Goal: Check status: Check status

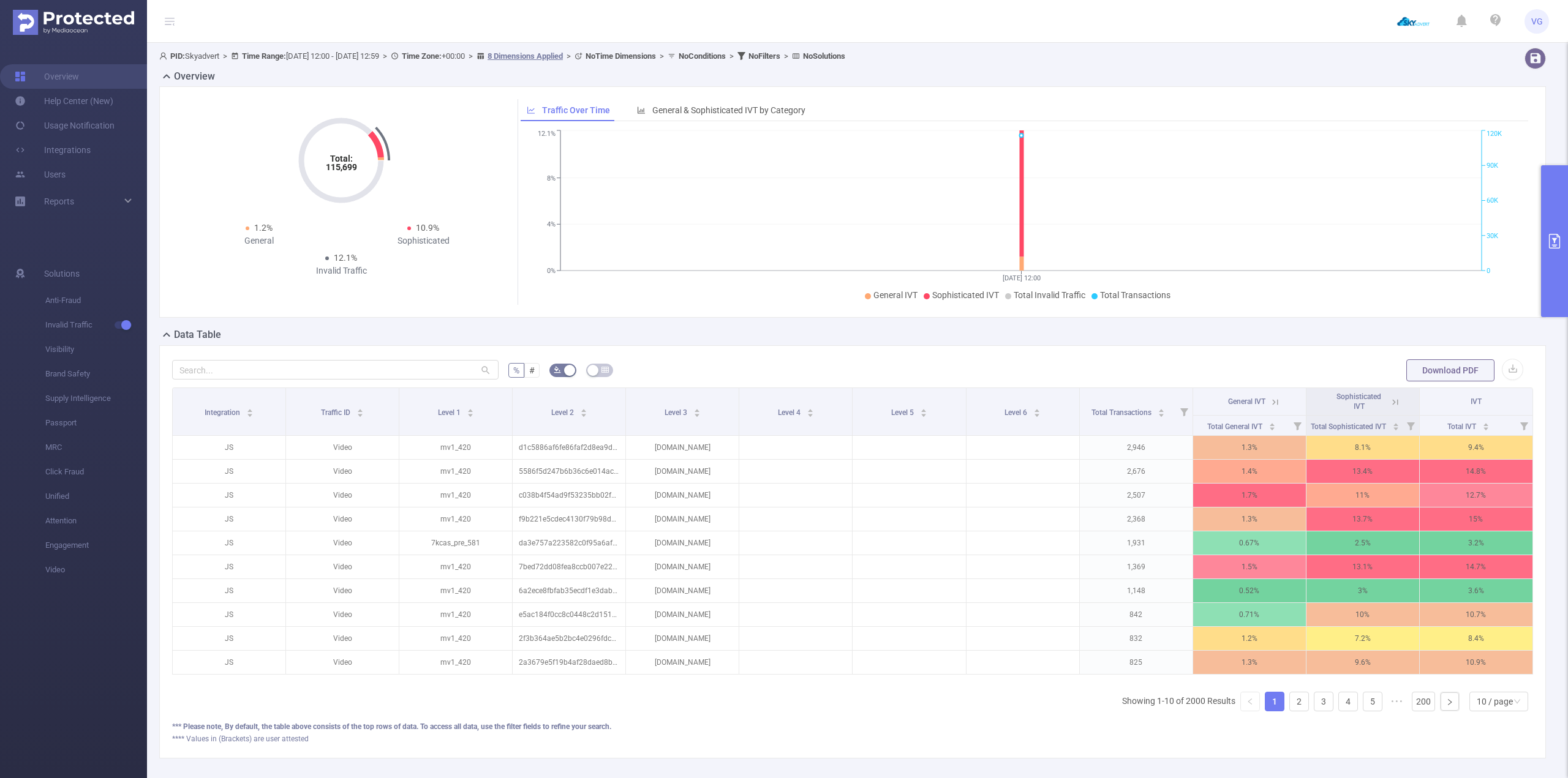
click at [1549, 239] on icon "primary" at bounding box center [1554, 240] width 14 height 14
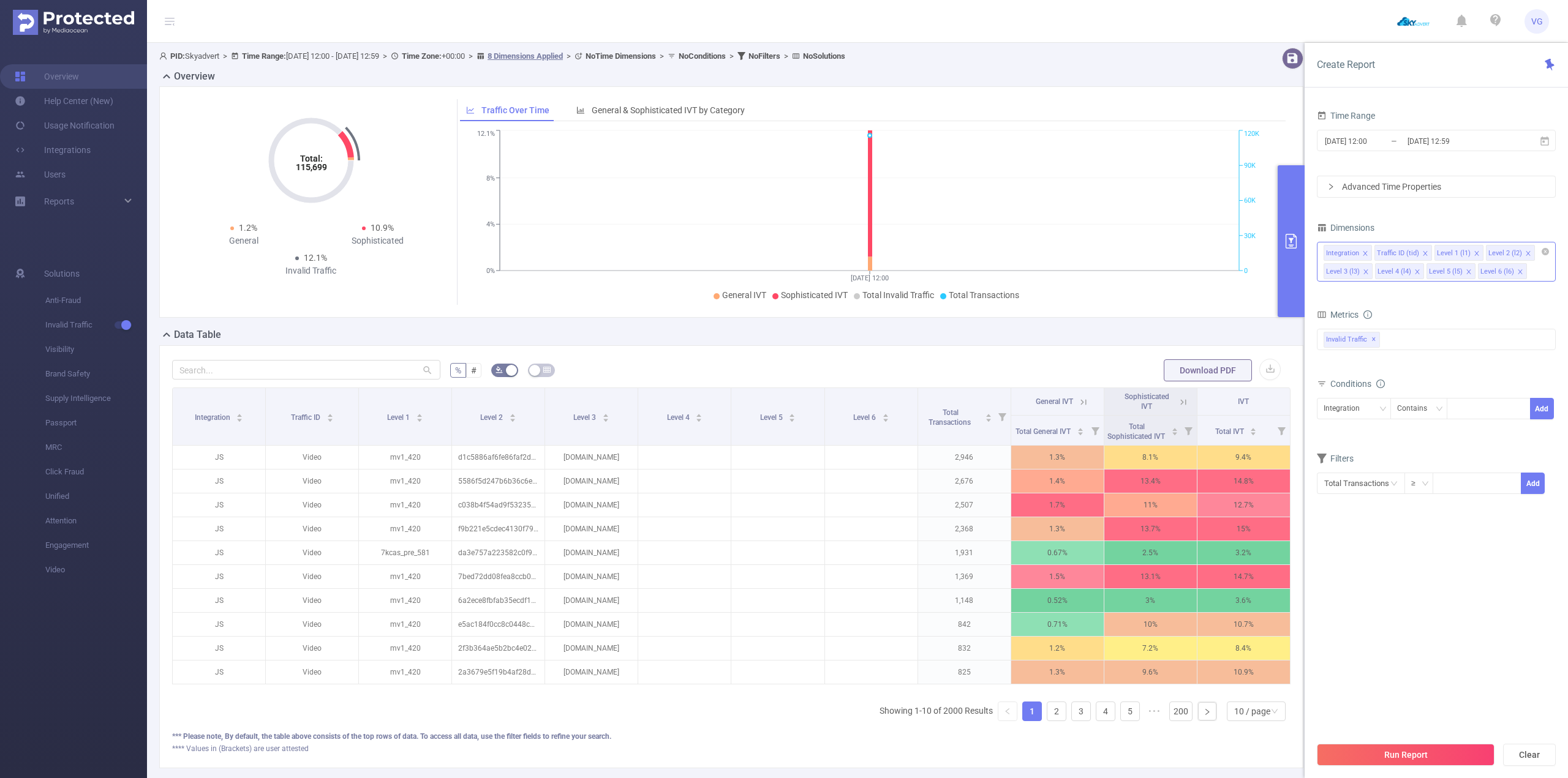
click at [1360, 255] on li "Integration" at bounding box center [1348, 253] width 49 height 16
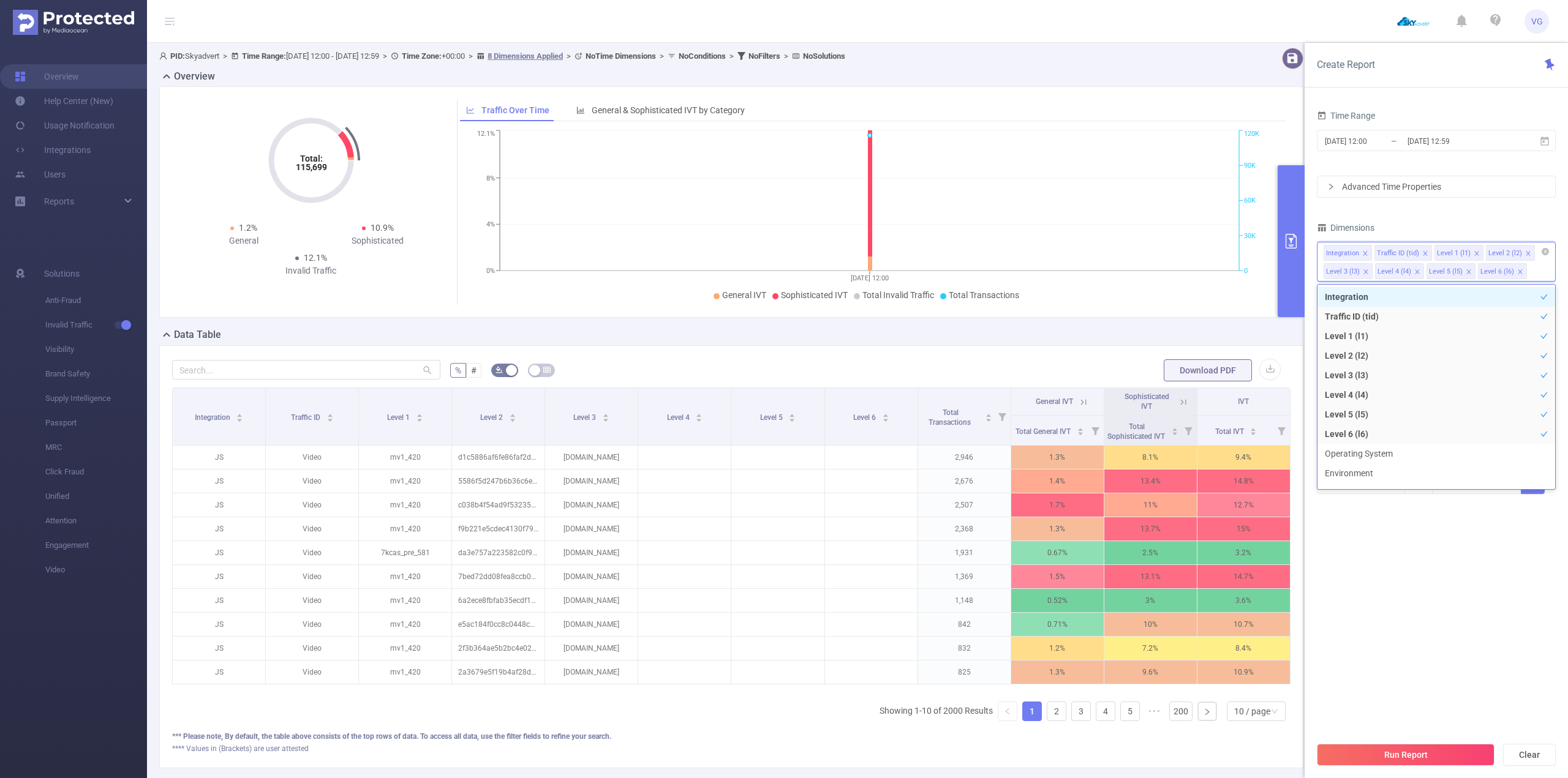
click at [1365, 252] on icon "icon: close" at bounding box center [1365, 253] width 6 height 6
click at [1365, 252] on div "Traffic ID (tid)" at bounding box center [1347, 253] width 42 height 16
click at [1368, 253] on li "Traffic ID (tid)" at bounding box center [1352, 253] width 58 height 16
click at [1374, 253] on icon "icon: close" at bounding box center [1374, 253] width 4 height 4
click at [1363, 253] on icon "icon: close" at bounding box center [1365, 253] width 6 height 6
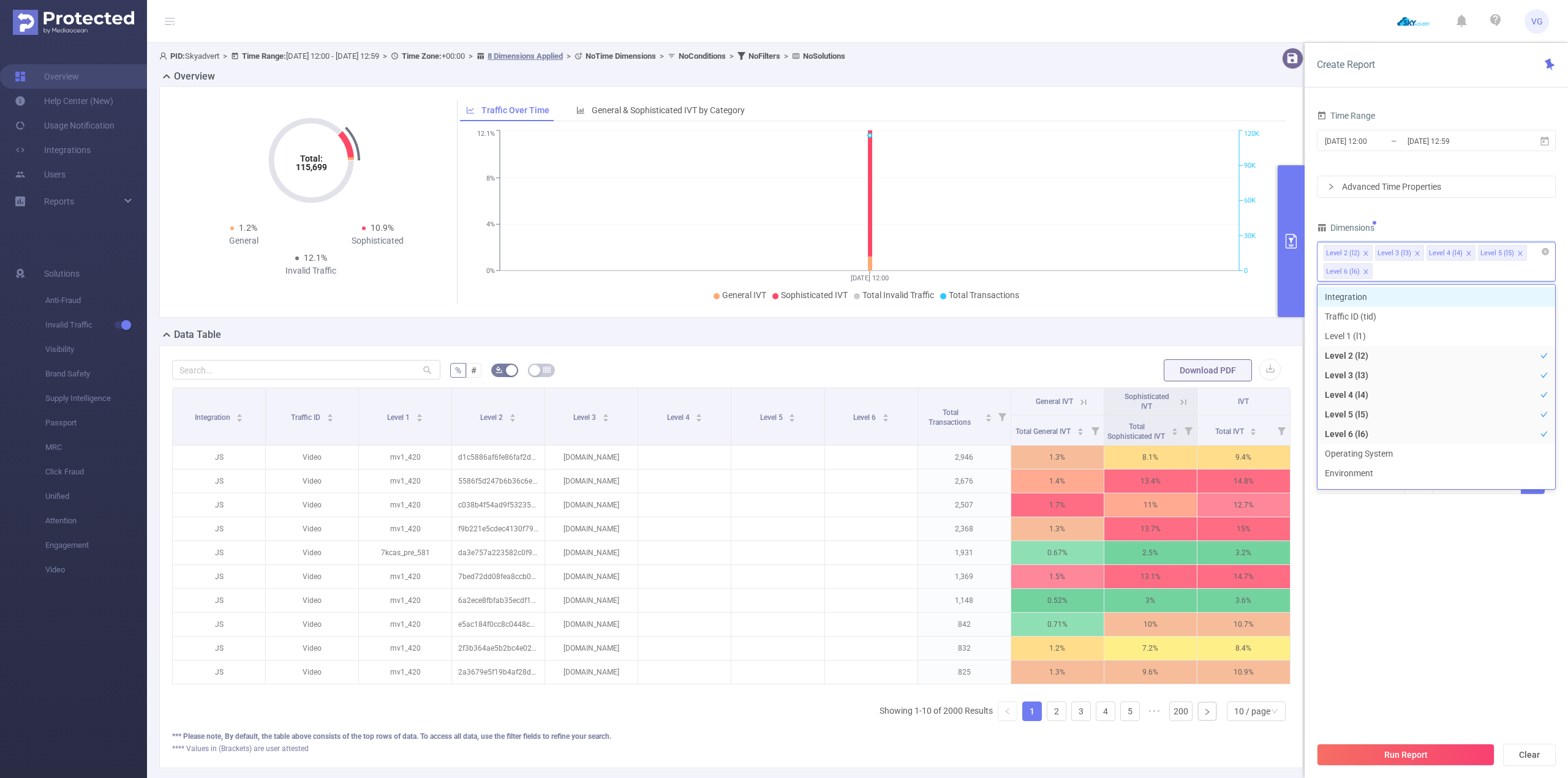
click at [1366, 250] on icon "icon: close" at bounding box center [1365, 253] width 6 height 6
click at [1415, 255] on icon "icon: close" at bounding box center [1417, 253] width 6 height 6
click at [1414, 255] on icon "icon: close" at bounding box center [1417, 253] width 6 height 6
click at [1409, 226] on div "Dimensions" at bounding box center [1436, 229] width 239 height 20
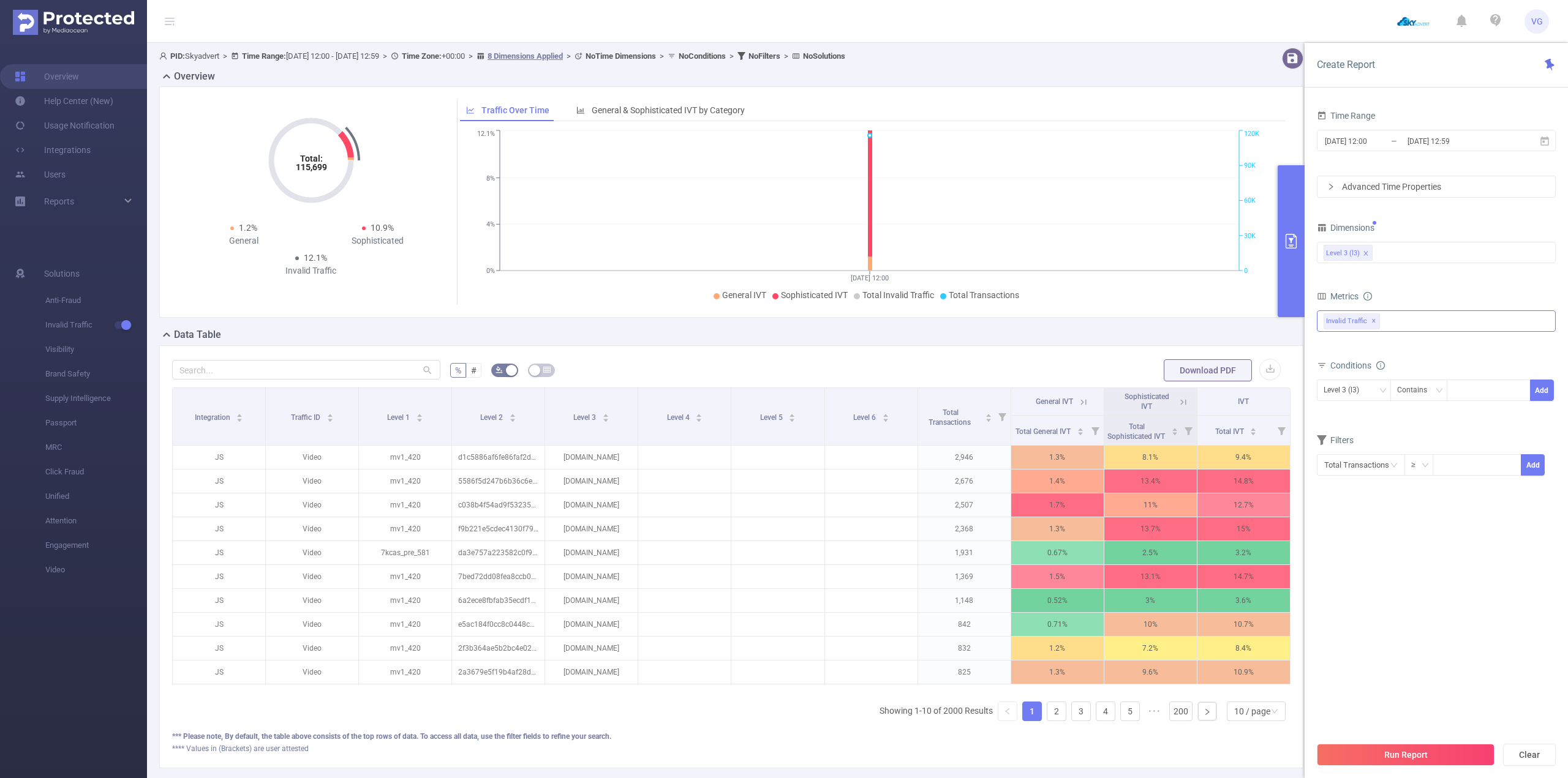
click at [1407, 323] on div "Invalid Traffic ✕" at bounding box center [1436, 322] width 239 height 22
click at [1386, 322] on strong "Anti-Fraud" at bounding box center [1369, 327] width 42 height 10
click at [1401, 577] on section "Time Range [DATE] 12:00 _ [DATE] 12:59 Advanced Time Properties Dimensions Leve…" at bounding box center [1436, 422] width 239 height 628
click at [1404, 754] on button "Run Report" at bounding box center [1405, 755] width 177 height 22
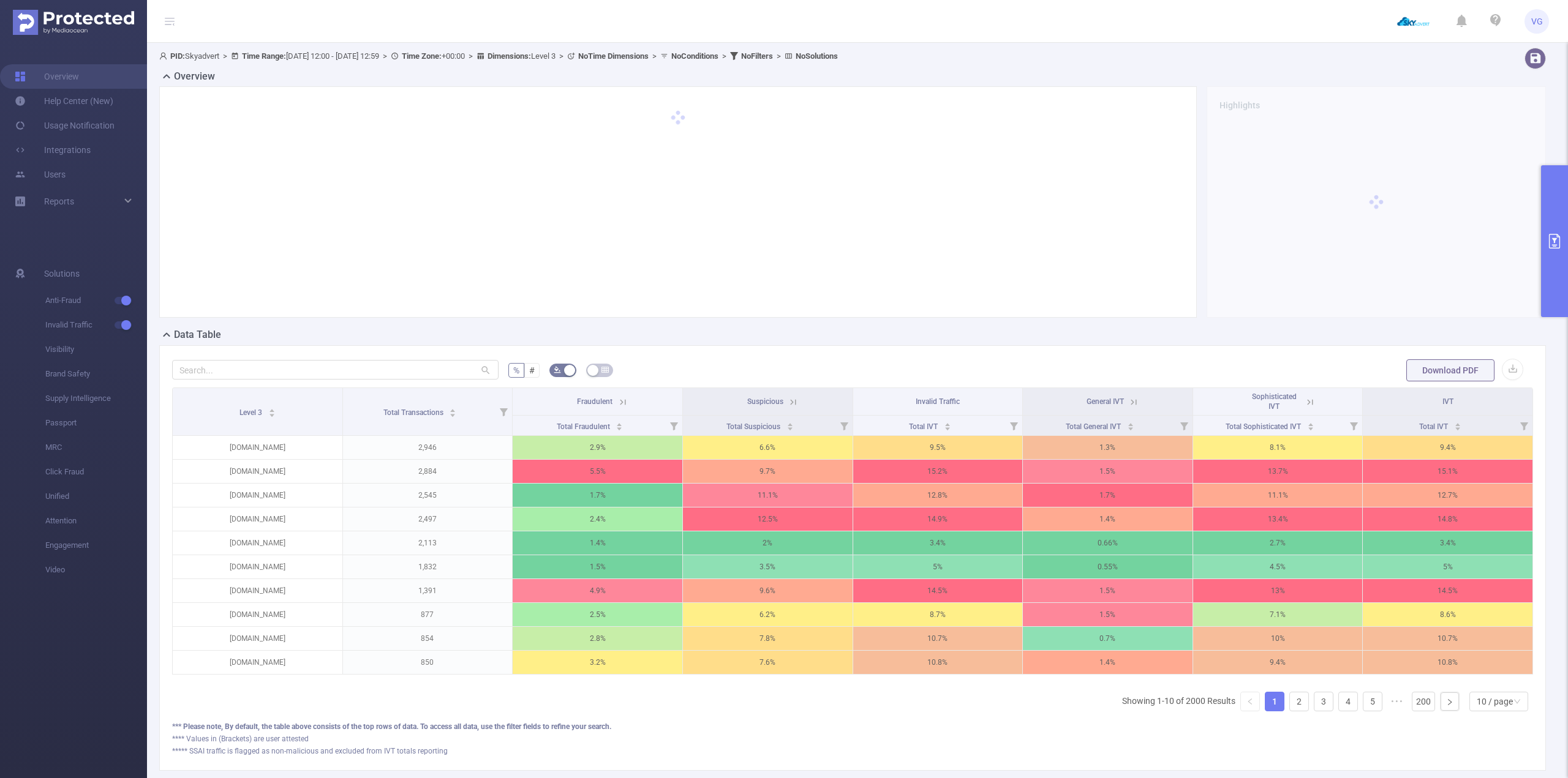
click at [1551, 238] on icon "primary" at bounding box center [1554, 240] width 14 height 14
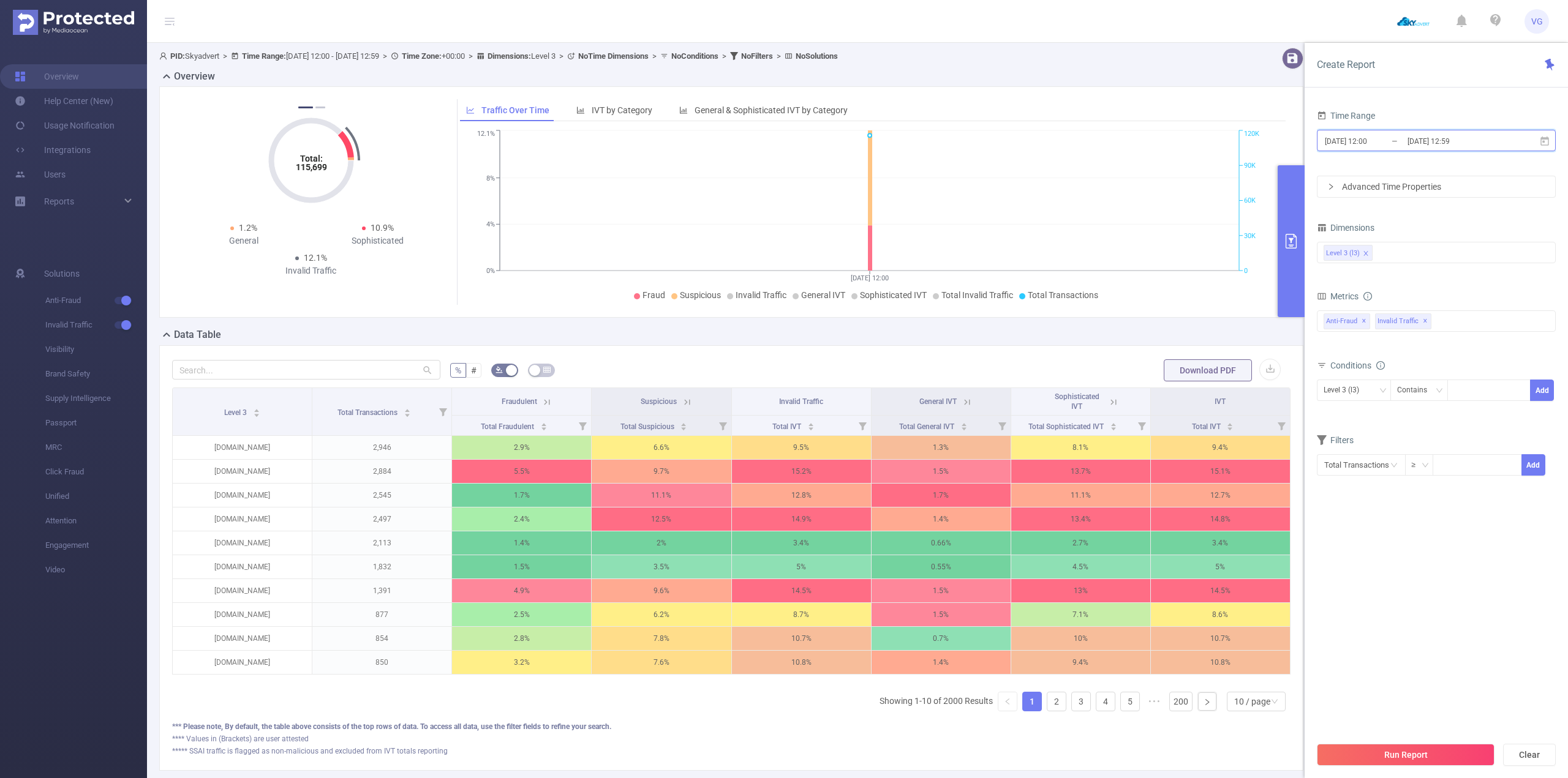
click at [1546, 145] on icon at bounding box center [1544, 141] width 11 height 11
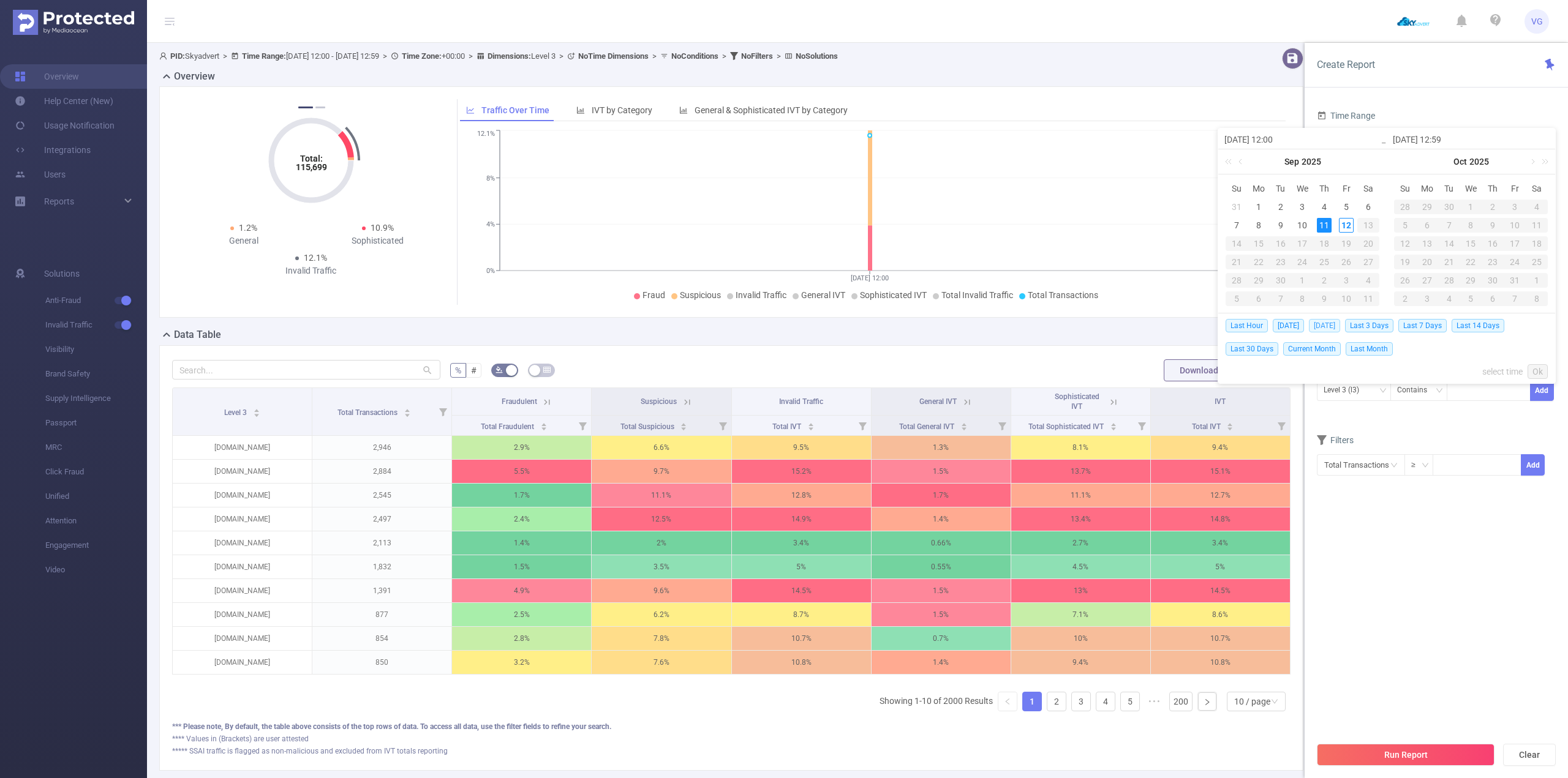
click at [1325, 327] on span "[DATE]" at bounding box center [1324, 326] width 31 height 13
type input "[DATE] 00:00"
type input "[DATE] 23:59"
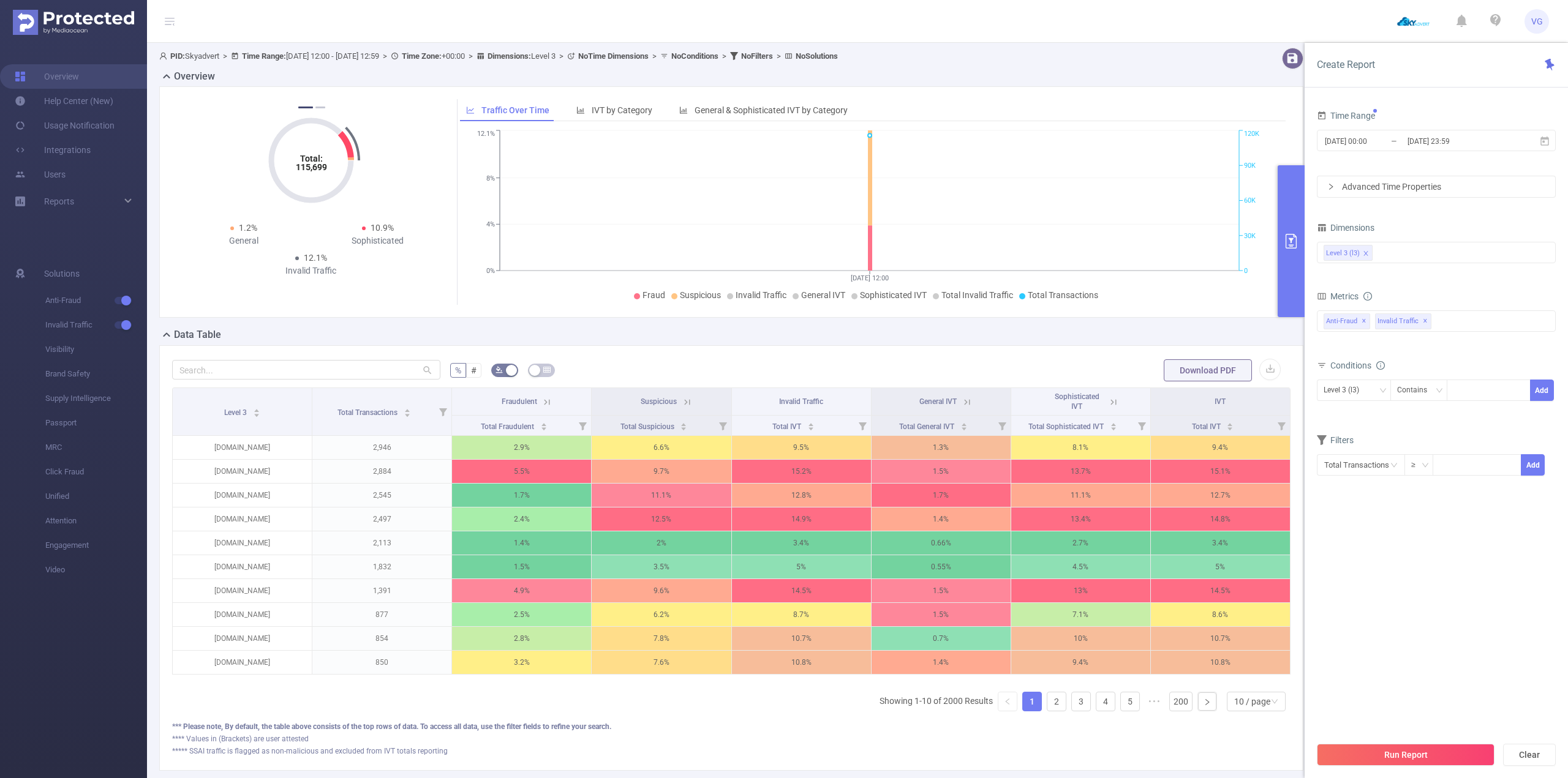
click at [1325, 327] on span "Anti-Fraud ✕" at bounding box center [1346, 321] width 46 height 16
click at [1392, 270] on div "Dimensions Level 3 (l3)" at bounding box center [1436, 246] width 239 height 54
click at [1408, 757] on button "Run Report" at bounding box center [1405, 755] width 177 height 22
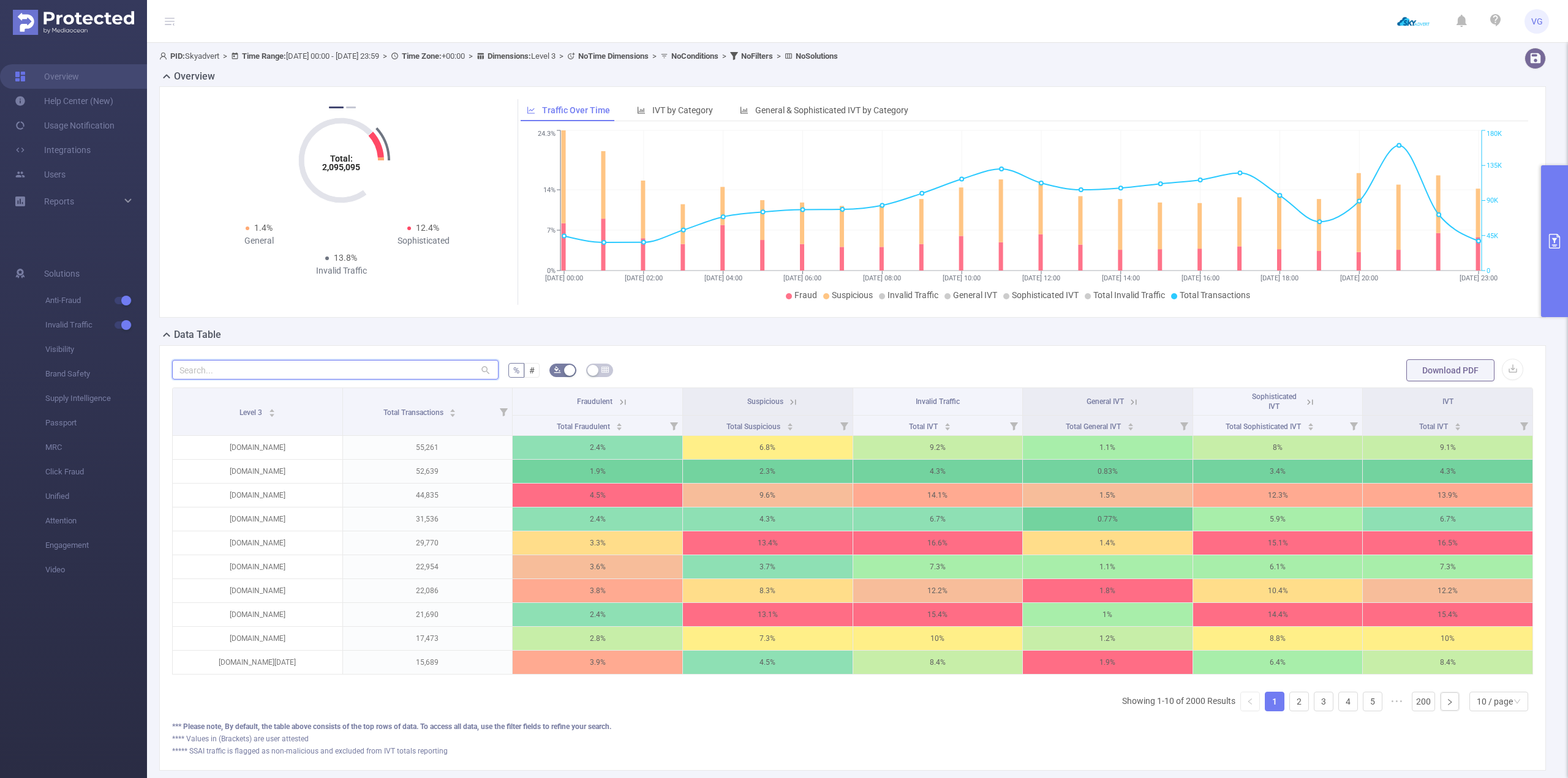
click at [200, 370] on input "text" at bounding box center [335, 370] width 327 height 19
paste input "[DOMAIN_NAME][MEDICAL_DATA]"
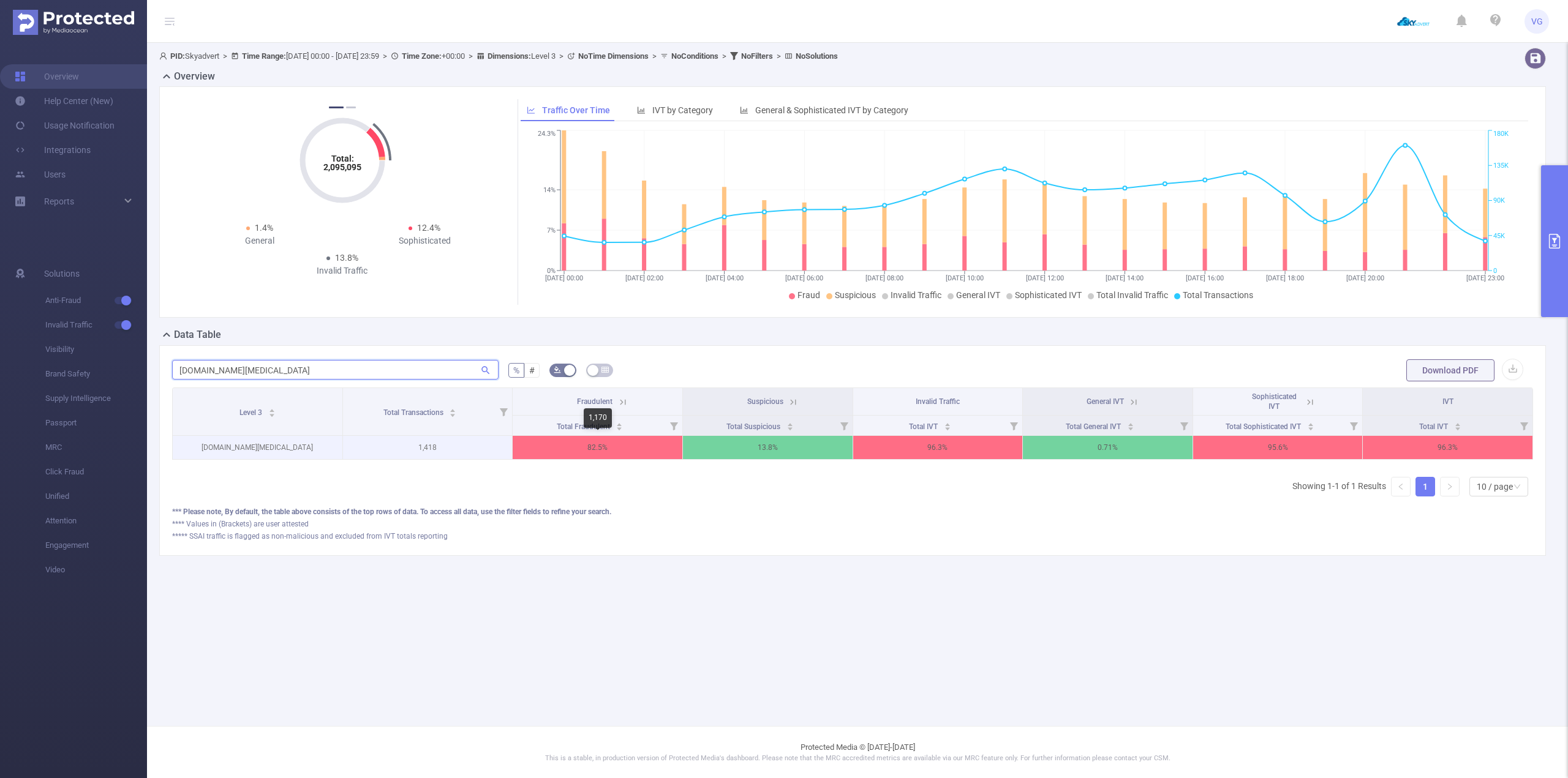
type input "[DOMAIN_NAME][MEDICAL_DATA]"
drag, startPoint x: 586, startPoint y: 449, endPoint x: 684, endPoint y: 496, distance: 108.7
click at [614, 444] on p "82.5%" at bounding box center [597, 448] width 170 height 24
click at [809, 542] on div "***** SSAI traffic is flagged as non-malicious and excluded from IVT totals rep…" at bounding box center [853, 536] width 1361 height 11
click at [1118, 614] on main "PID: Skyadvert > Time Range: [DATE] 00:00 - [DATE] 23:59 > Time Zone: +00:00 > …" at bounding box center [857, 363] width 1421 height 726
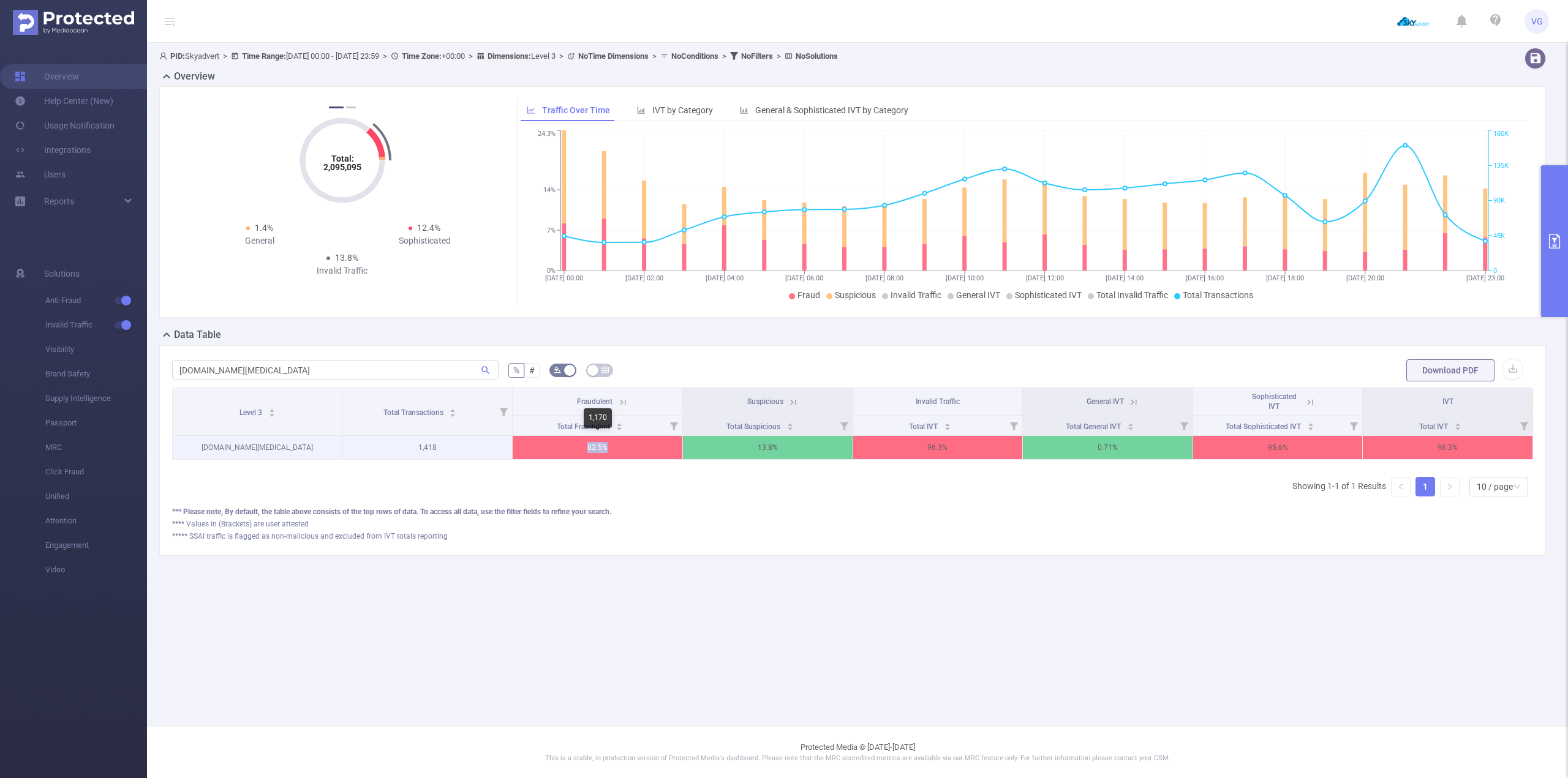
drag, startPoint x: 587, startPoint y: 446, endPoint x: 616, endPoint y: 446, distance: 29.0
click at [615, 446] on p "82.5%" at bounding box center [597, 448] width 170 height 24
click at [624, 402] on icon at bounding box center [623, 402] width 11 height 11
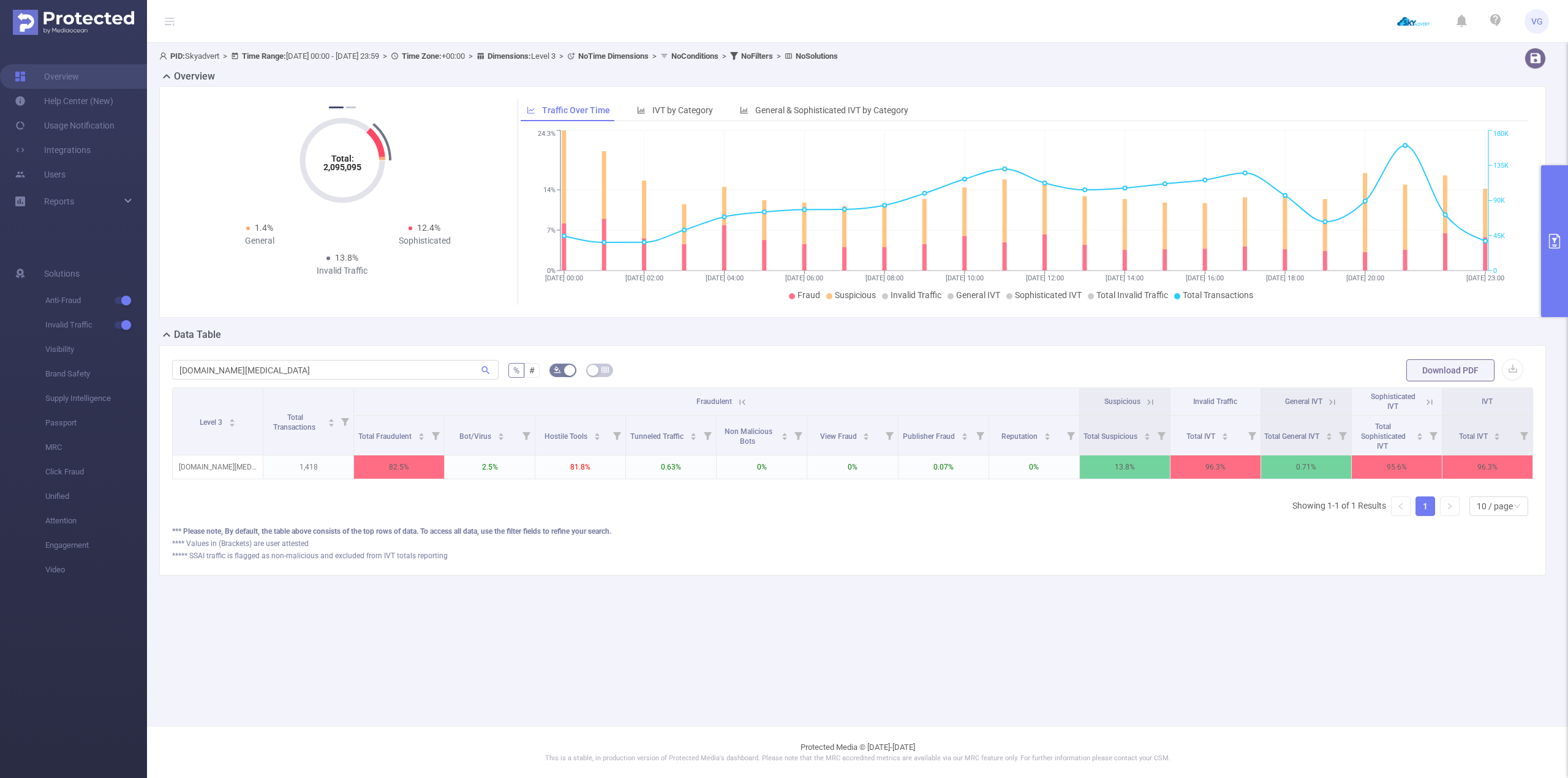
click at [728, 621] on main "PID: Skyadvert > Time Range: [DATE] 00:00 - [DATE] 23:59 > Time Zone: +00:00 > …" at bounding box center [857, 363] width 1421 height 726
click at [735, 402] on icon at bounding box center [739, 402] width 11 height 11
